Goal: Task Accomplishment & Management: Complete application form

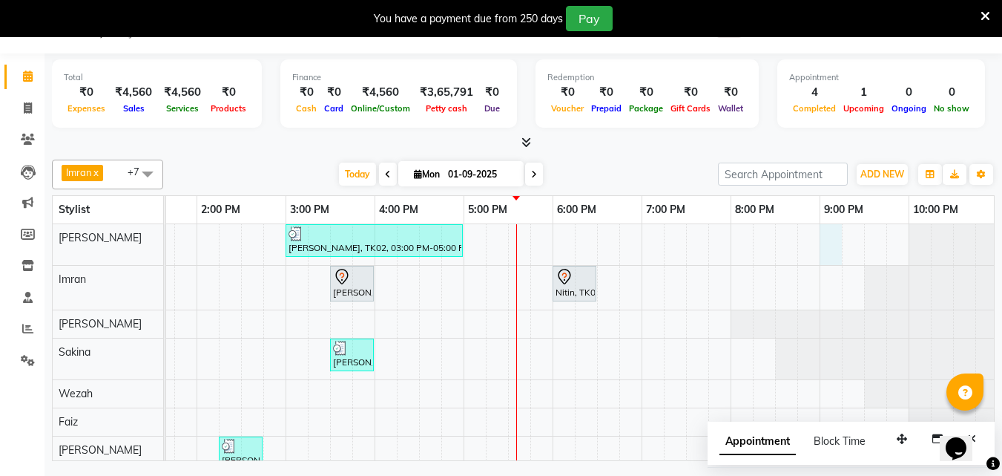
click at [827, 249] on div "[PERSON_NAME], TK02, 03:00 PM-05:00 PM, Touchup - Root Touch (Up To 2 Inch) Ino…" at bounding box center [374, 371] width 1247 height 295
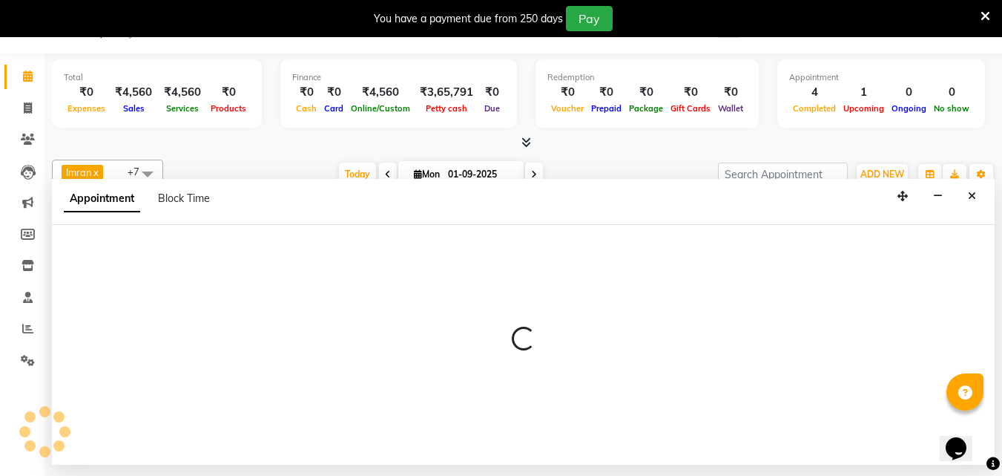
select select "35738"
select select "1260"
select select "tentative"
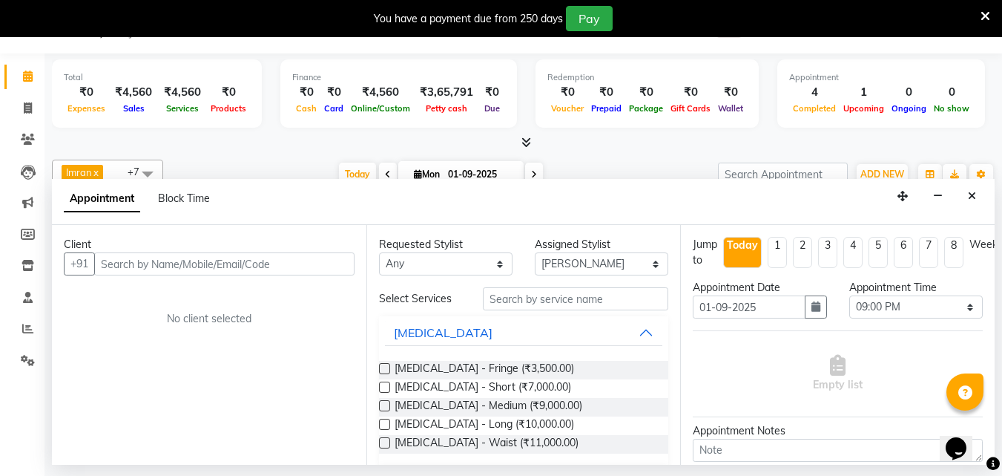
click at [138, 265] on input "text" at bounding box center [224, 263] width 260 height 23
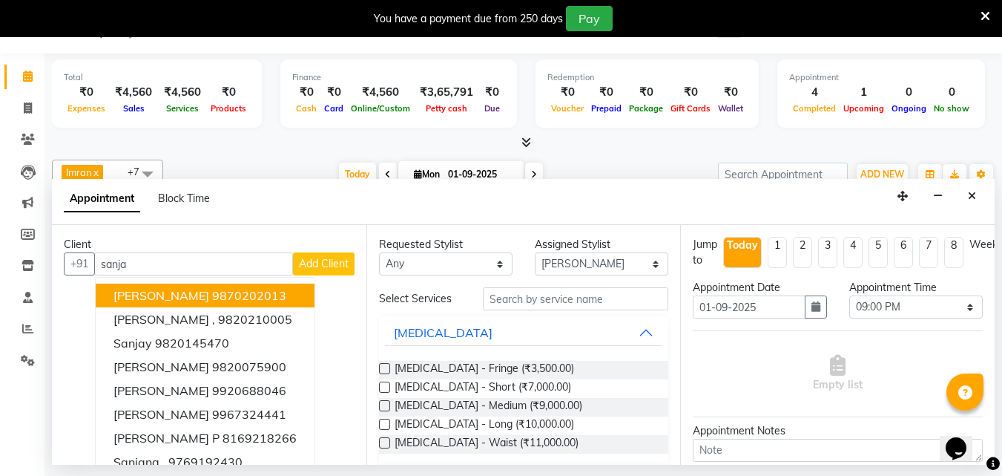
click at [177, 296] on span "[PERSON_NAME]" at bounding box center [162, 295] width 96 height 15
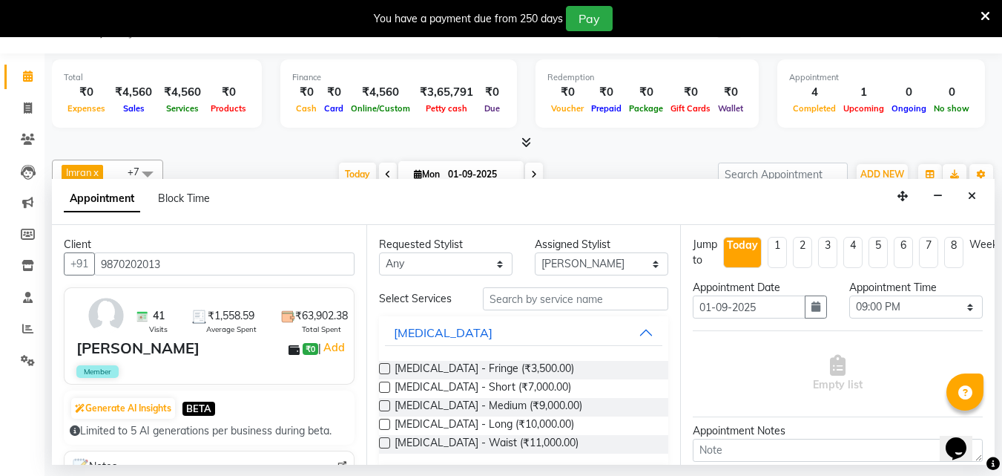
type input "9870202013"
drag, startPoint x: 502, startPoint y: 299, endPoint x: 505, endPoint y: 309, distance: 11.0
click at [505, 308] on input "text" at bounding box center [576, 298] width 186 height 23
click at [514, 308] on input "text" at bounding box center [576, 298] width 186 height 23
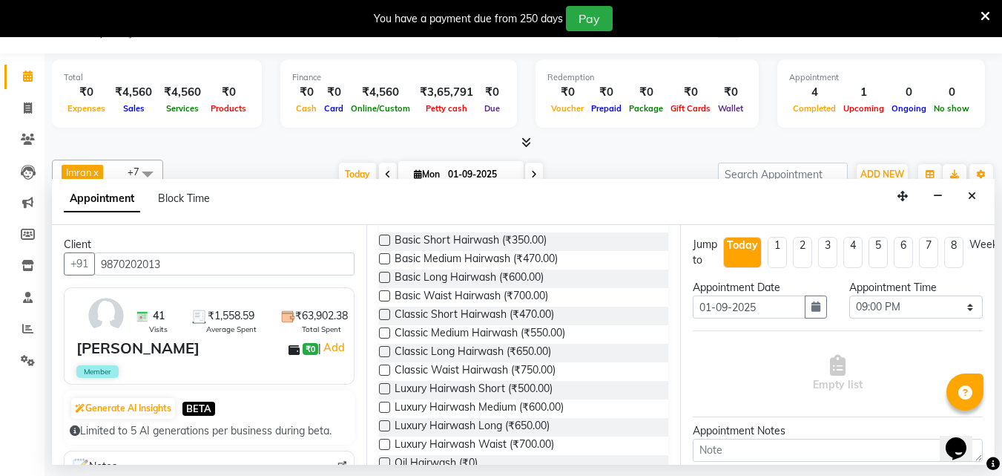
scroll to position [148, 0]
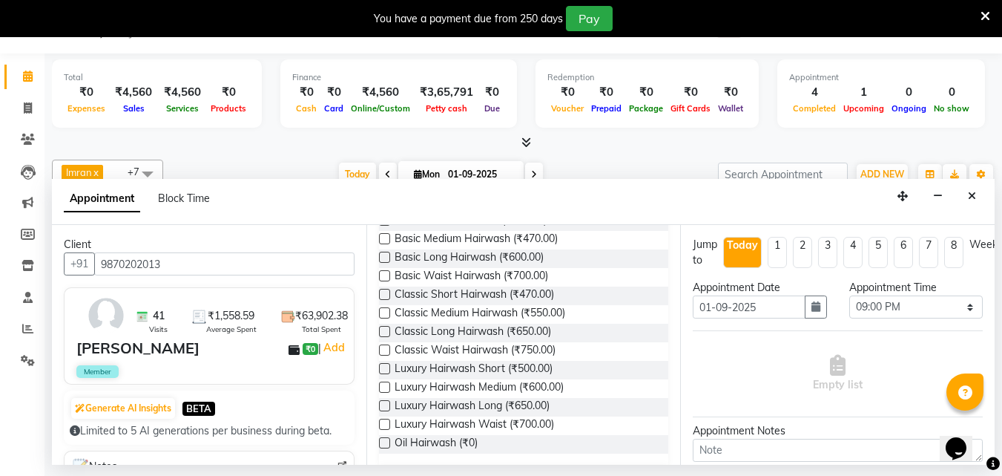
type input "hair"
click at [386, 404] on label at bounding box center [384, 405] width 11 height 11
click at [386, 404] on input "checkbox" at bounding box center [384, 407] width 10 height 10
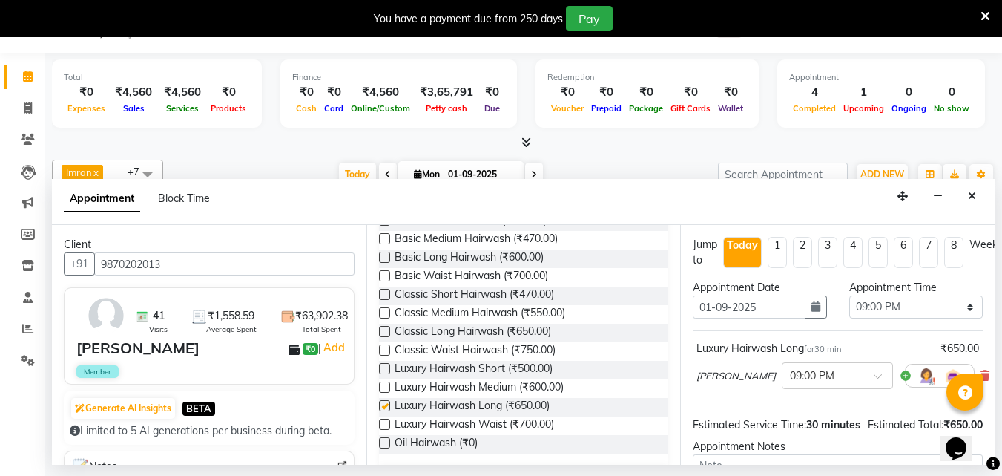
checkbox input "false"
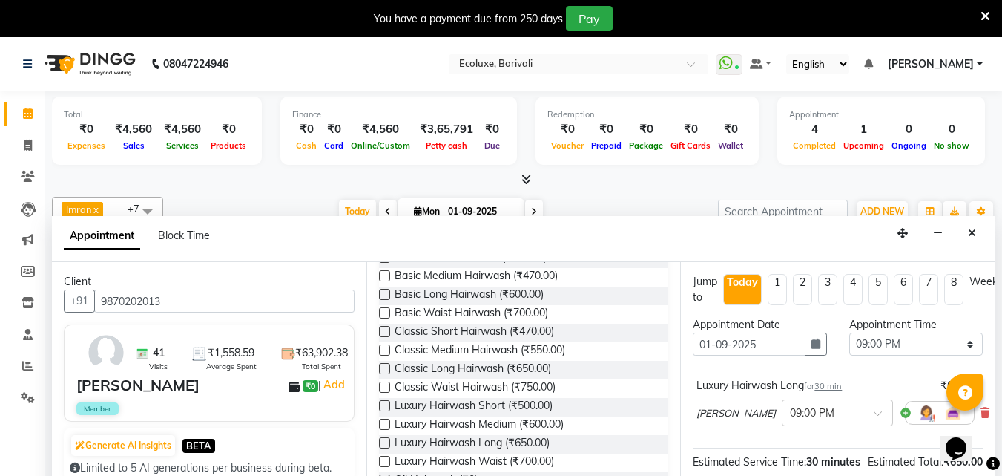
scroll to position [0, 0]
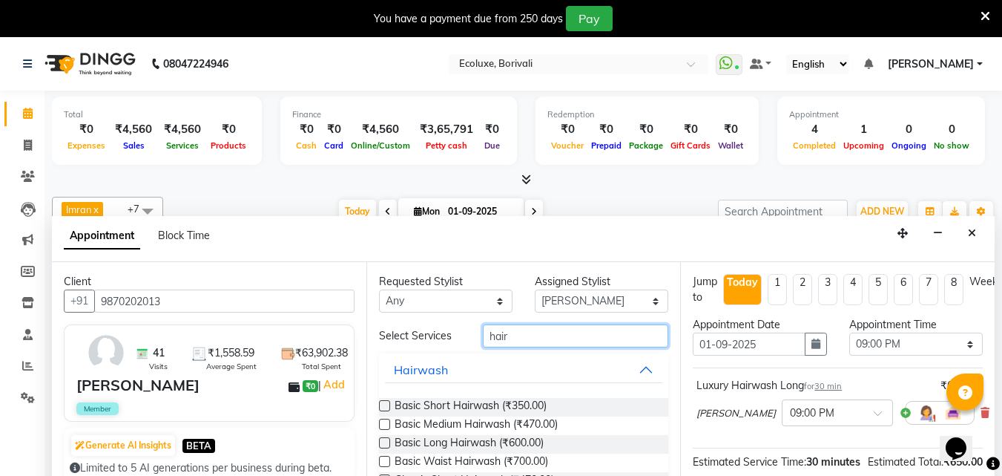
click at [508, 341] on input "hair" at bounding box center [576, 335] width 186 height 23
type input "h"
type input "tong"
click at [386, 439] on label at bounding box center [384, 442] width 11 height 11
click at [386, 439] on input "checkbox" at bounding box center [384, 444] width 10 height 10
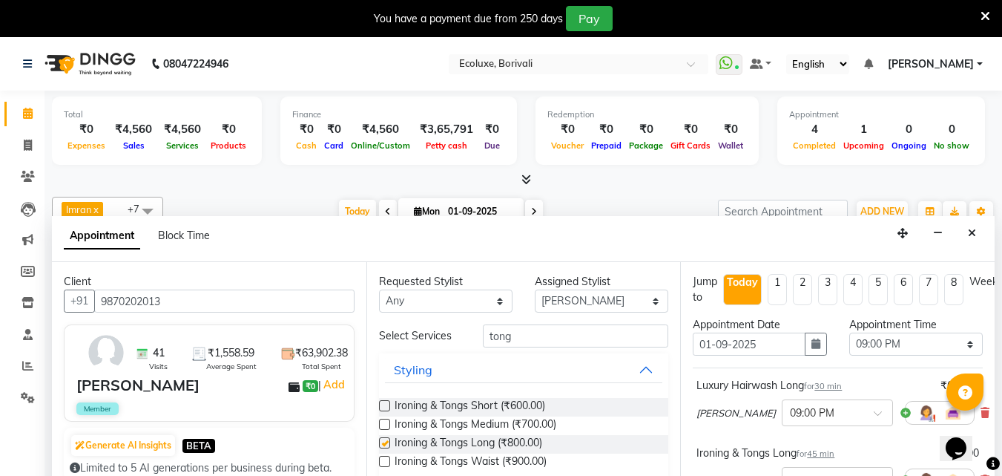
checkbox input "false"
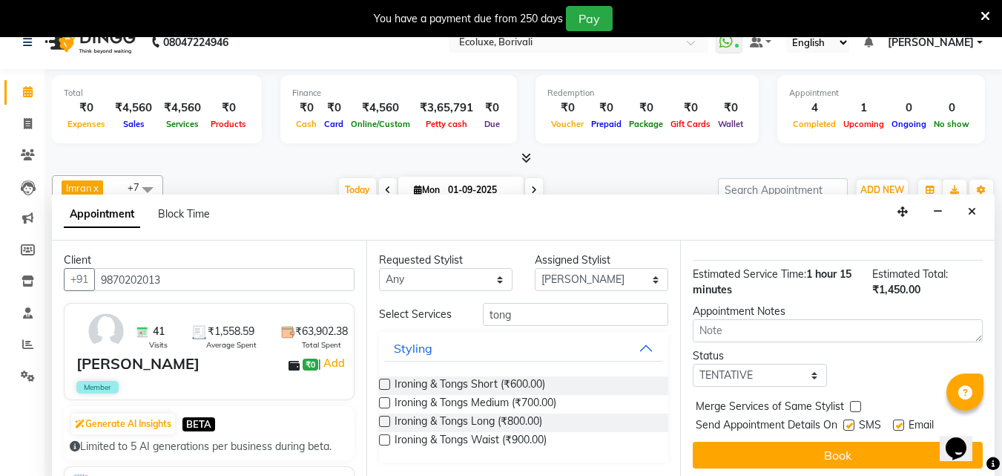
scroll to position [37, 0]
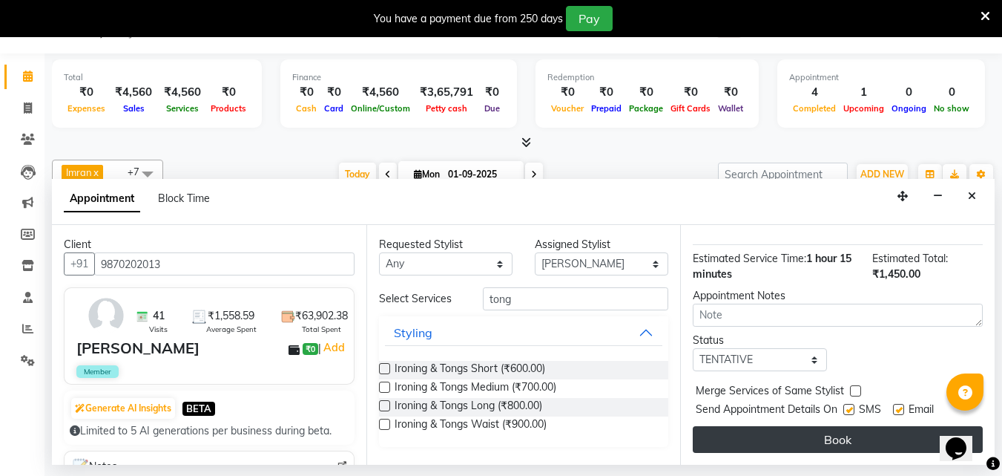
click at [834, 431] on button "Book" at bounding box center [838, 439] width 290 height 27
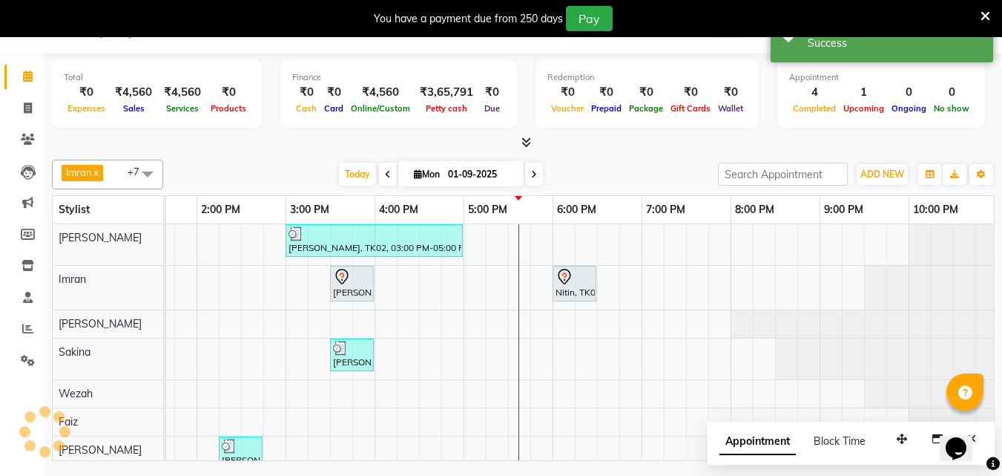
scroll to position [0, 0]
